Goal: Transaction & Acquisition: Purchase product/service

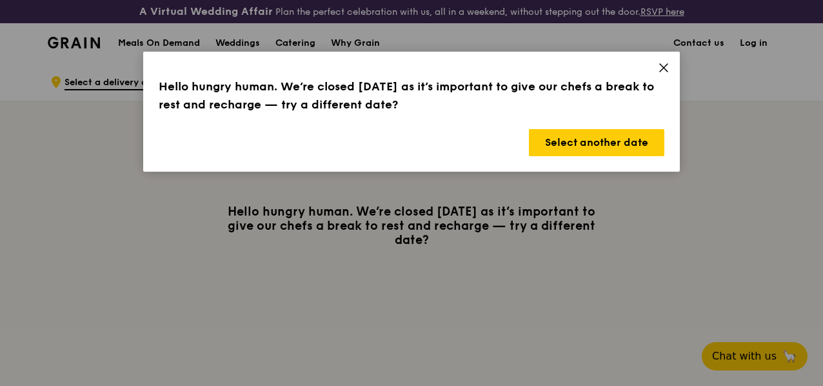
click at [658, 69] on icon at bounding box center [664, 68] width 12 height 12
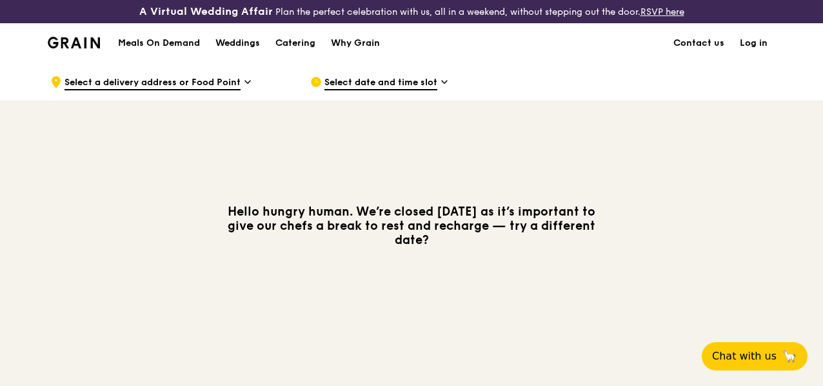
click at [170, 50] on h1 "Meals On Demand" at bounding box center [159, 43] width 82 height 13
click at [179, 90] on span "Select a delivery address or Food Point" at bounding box center [152, 83] width 176 height 14
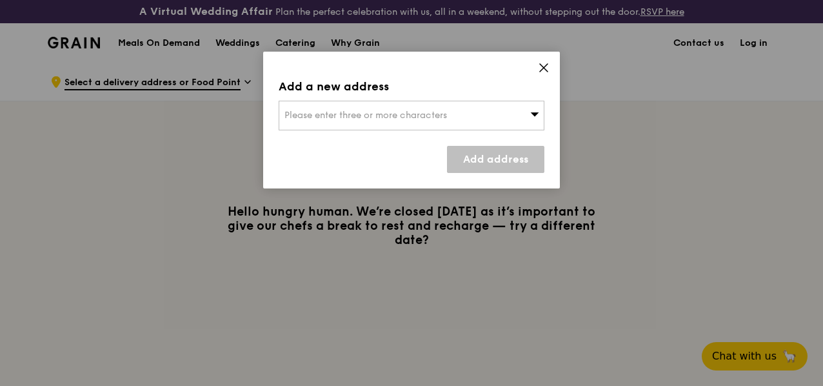
click at [340, 116] on span "Please enter three or more characters" at bounding box center [365, 115] width 162 height 11
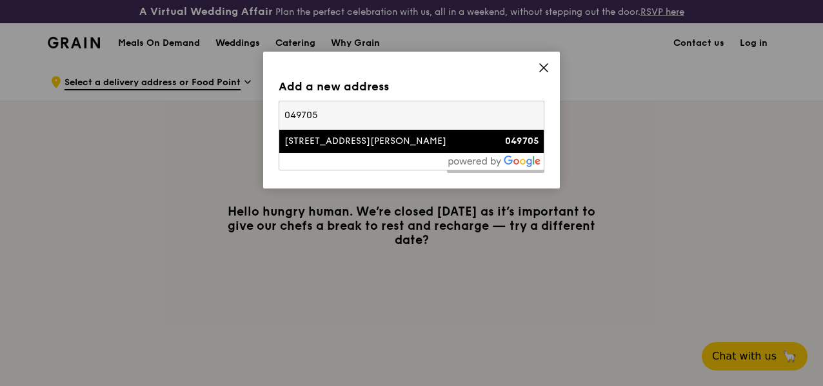
type input "049705"
click at [335, 137] on div "[STREET_ADDRESS][PERSON_NAME]" at bounding box center [379, 141] width 191 height 13
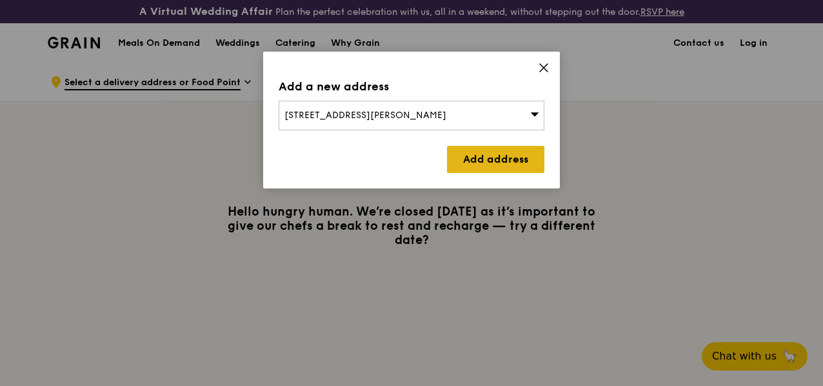
click at [490, 170] on link "Add address" at bounding box center [495, 159] width 97 height 27
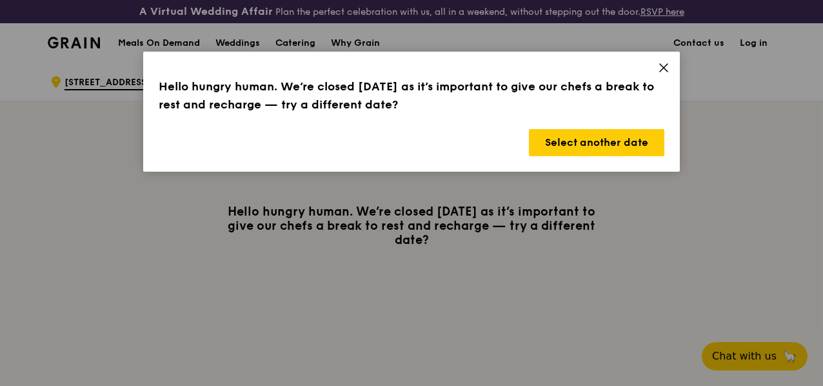
click at [667, 65] on icon at bounding box center [664, 68] width 12 height 12
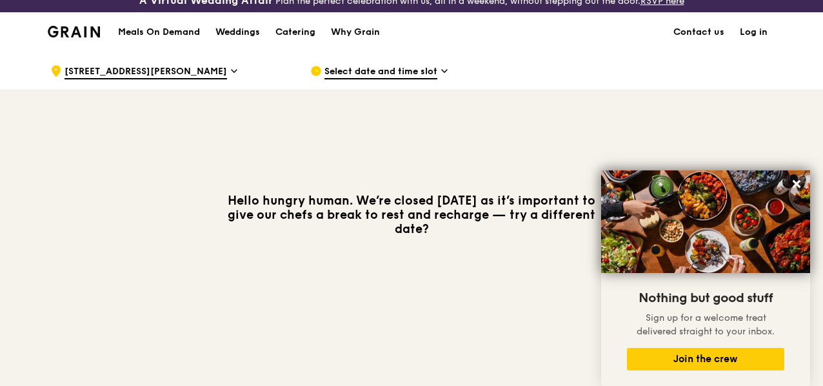
scroll to position [6, 0]
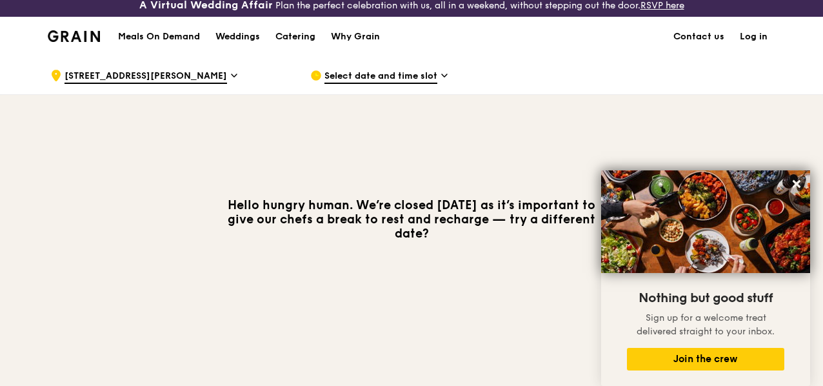
click at [357, 83] on span "Select date and time slot" at bounding box center [380, 77] width 113 height 14
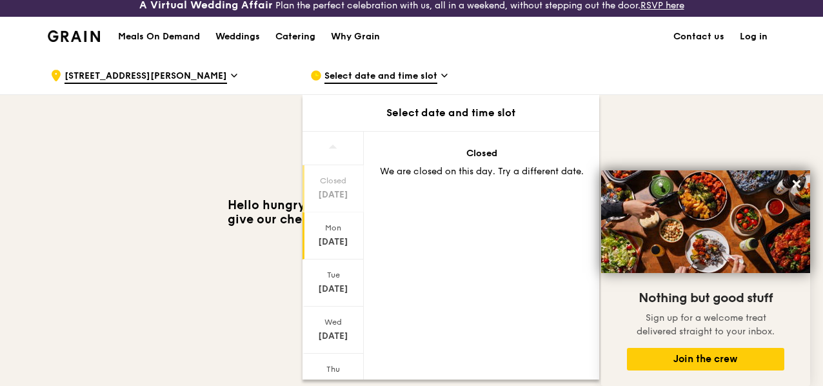
click at [336, 246] on div "[DATE]" at bounding box center [332, 241] width 57 height 13
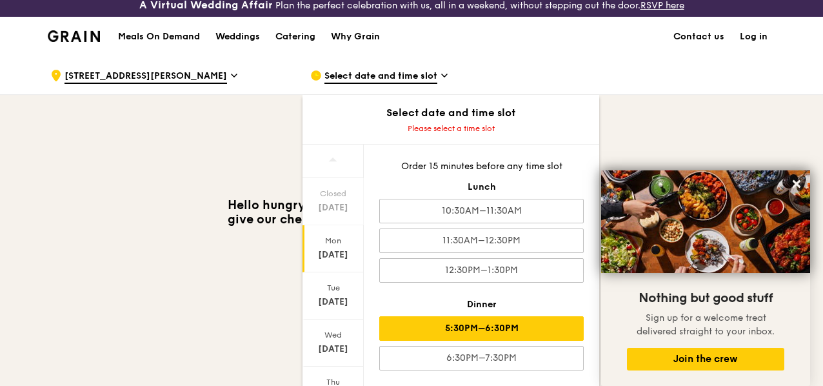
click at [519, 335] on div "5:30PM–6:30PM" at bounding box center [481, 328] width 204 height 25
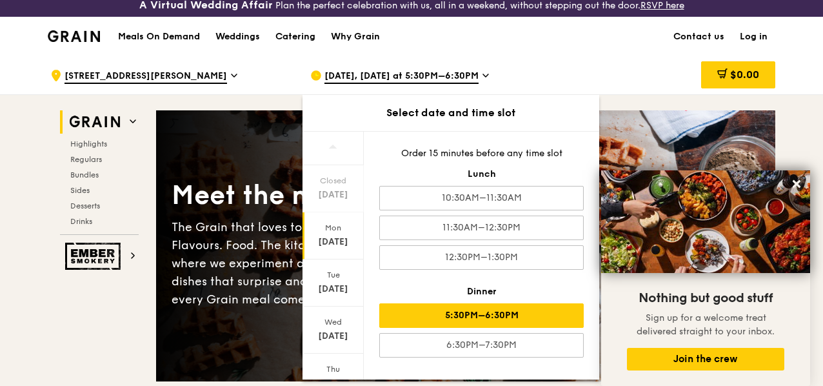
click at [600, 91] on div "$0.00" at bounding box center [671, 75] width 208 height 39
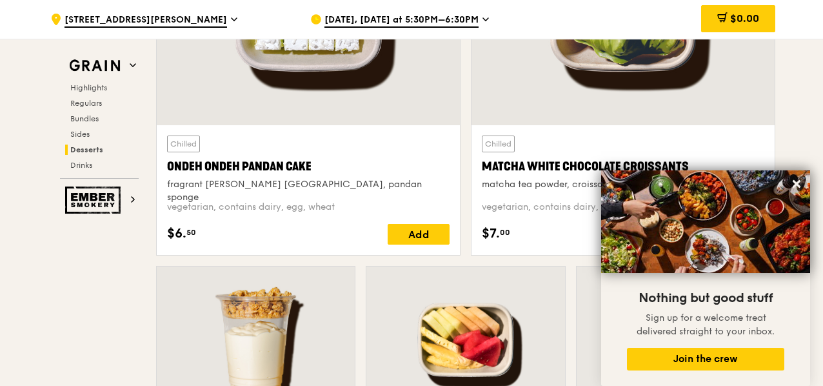
scroll to position [3914, 0]
